Goal: Find specific page/section: Find specific page/section

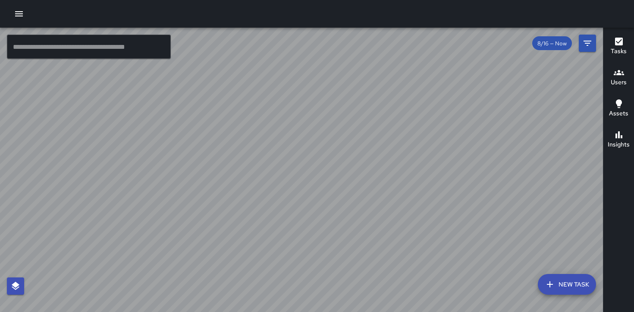
click at [620, 80] on h6 "Users" at bounding box center [619, 82] width 16 height 9
